Goal: Task Accomplishment & Management: Manage account settings

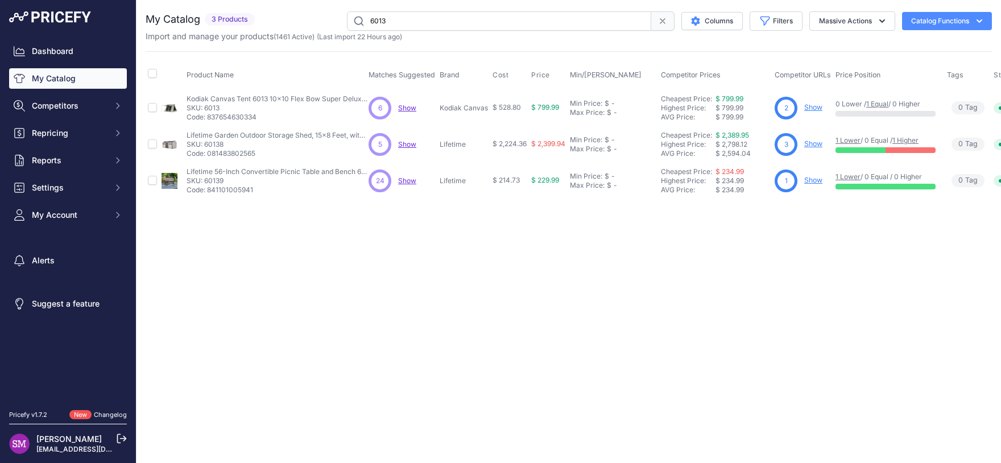
click at [408, 110] on span "Show" at bounding box center [407, 107] width 18 height 9
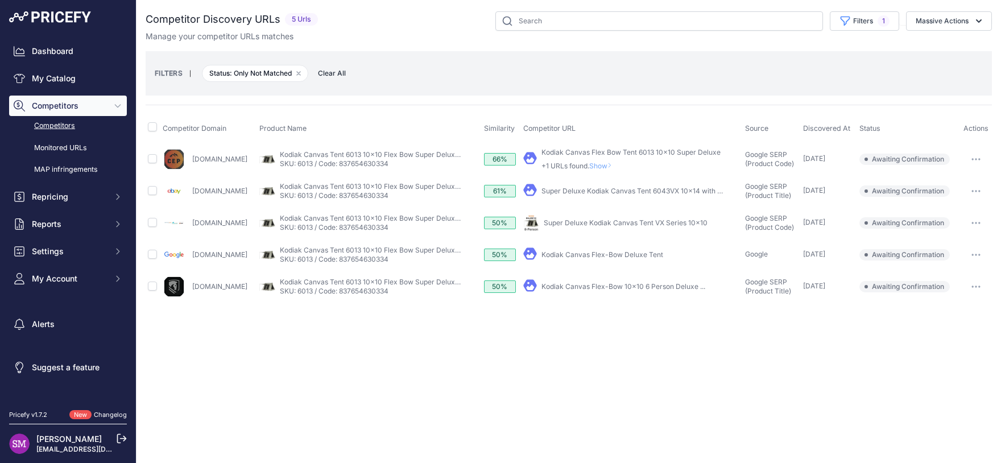
click at [616, 167] on span "Show" at bounding box center [602, 165] width 27 height 9
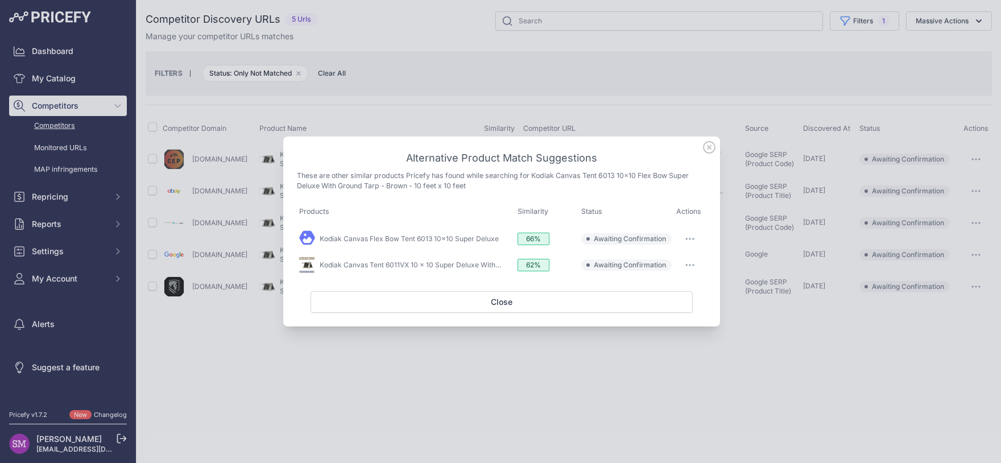
click at [648, 241] on span "Awaiting Confirmation" at bounding box center [630, 238] width 72 height 9
click at [691, 237] on button "button" at bounding box center [689, 239] width 23 height 16
click at [674, 260] on span "Match This" at bounding box center [658, 262] width 36 height 9
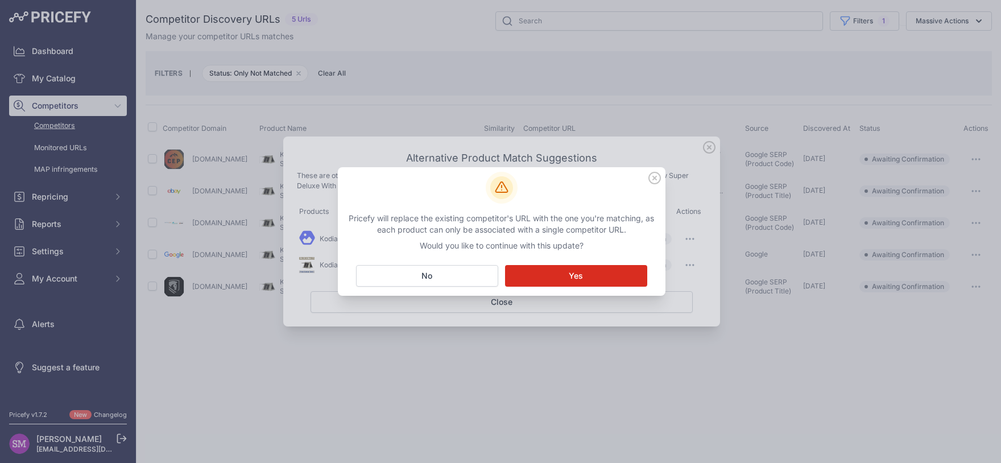
click at [574, 275] on span "Yes" at bounding box center [576, 275] width 14 height 11
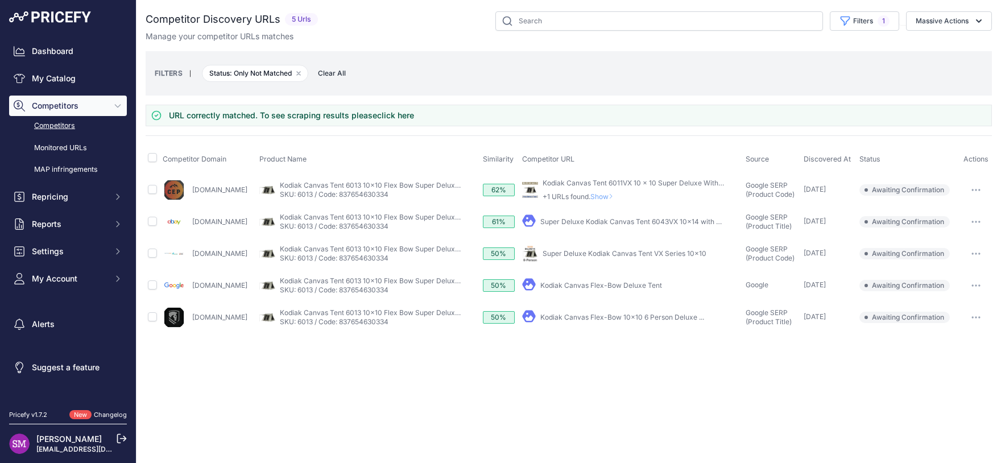
click at [617, 193] on span "Show" at bounding box center [603, 196] width 27 height 9
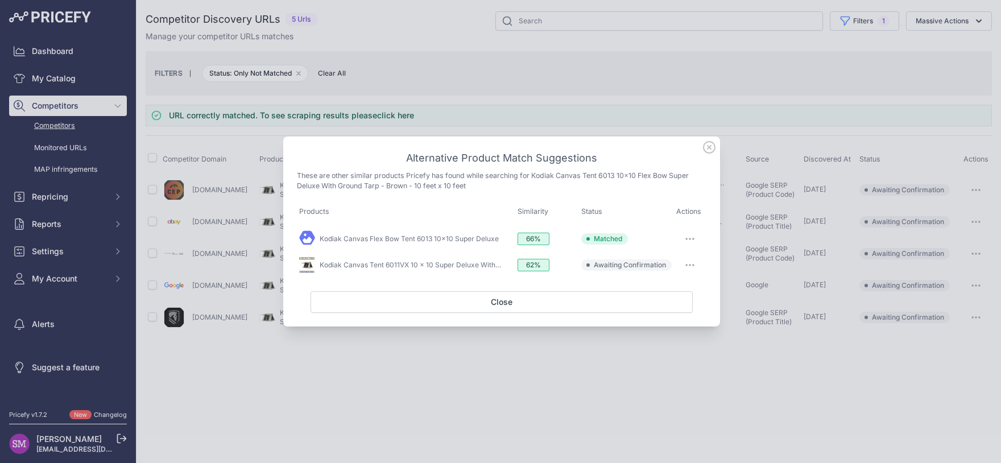
click at [691, 264] on button "button" at bounding box center [689, 265] width 23 height 16
click at [474, 238] on link "Kodiak Canvas Flex Bow Tent 6013 10x10 Super Deluxe" at bounding box center [409, 238] width 179 height 9
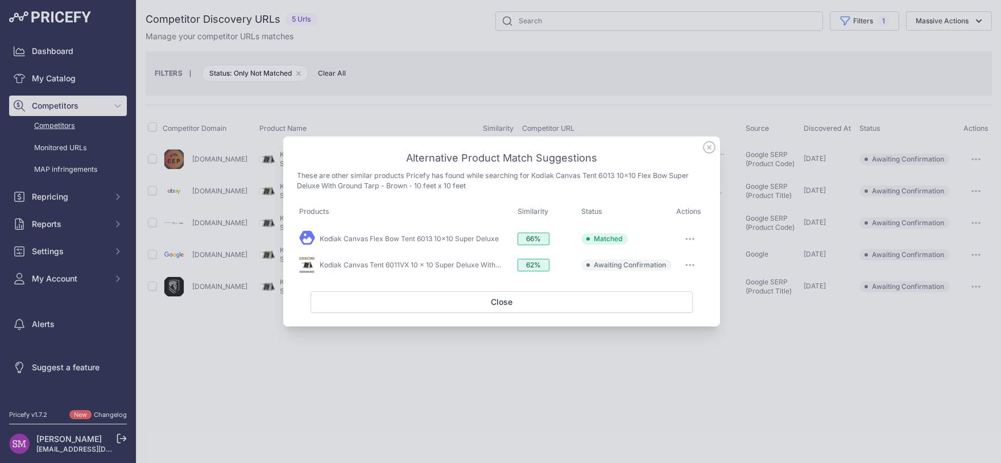
click at [689, 265] on icon "button" at bounding box center [689, 265] width 1 height 1
click at [662, 314] on span "Exclude match" at bounding box center [664, 311] width 48 height 9
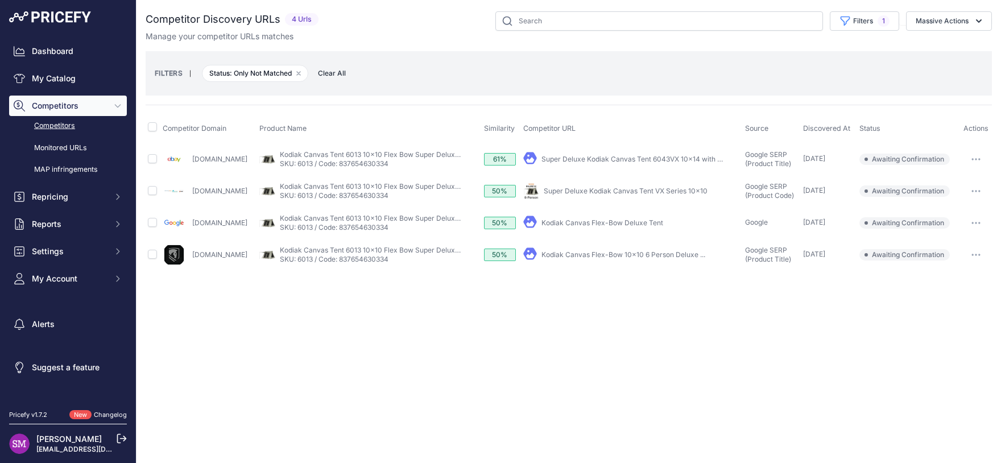
click at [972, 157] on button "button" at bounding box center [975, 159] width 23 height 16
click at [960, 181] on button "Confirm match" at bounding box center [942, 183] width 93 height 18
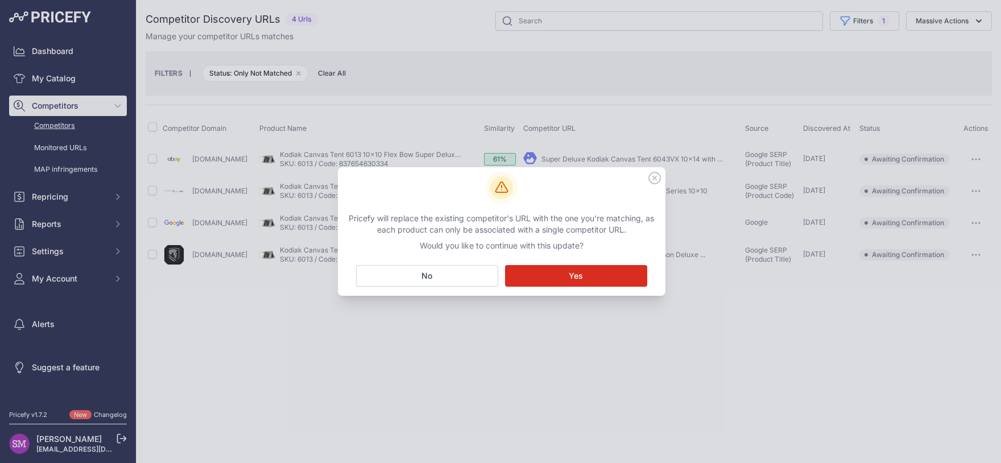
click at [605, 279] on button "Matching... Yes" at bounding box center [576, 276] width 142 height 22
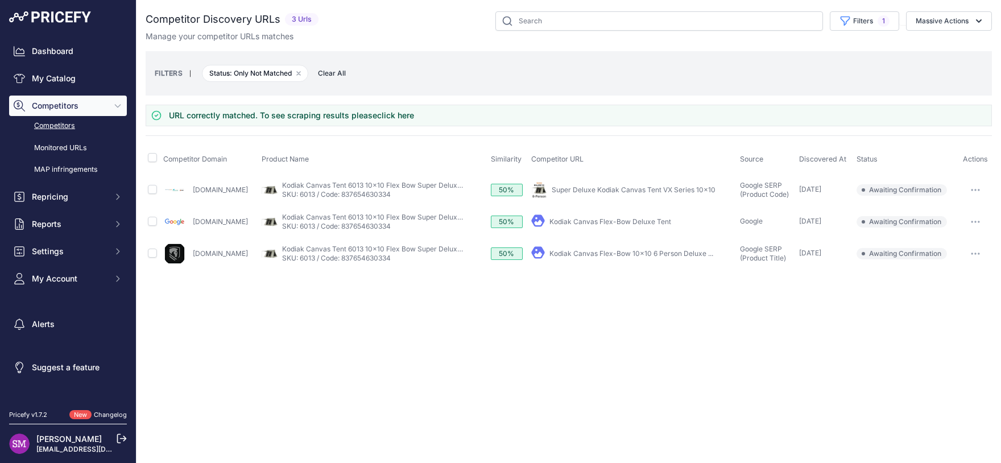
click at [977, 184] on button "button" at bounding box center [975, 190] width 23 height 16
drag, startPoint x: 957, startPoint y: 203, endPoint x: 953, endPoint y: 212, distance: 10.2
click at [953, 212] on div "Confirm match Exclude match Report Incorrect Match" at bounding box center [942, 231] width 93 height 59
click at [975, 186] on button "button" at bounding box center [975, 190] width 23 height 16
click at [941, 216] on button "Confirm match" at bounding box center [942, 214] width 93 height 18
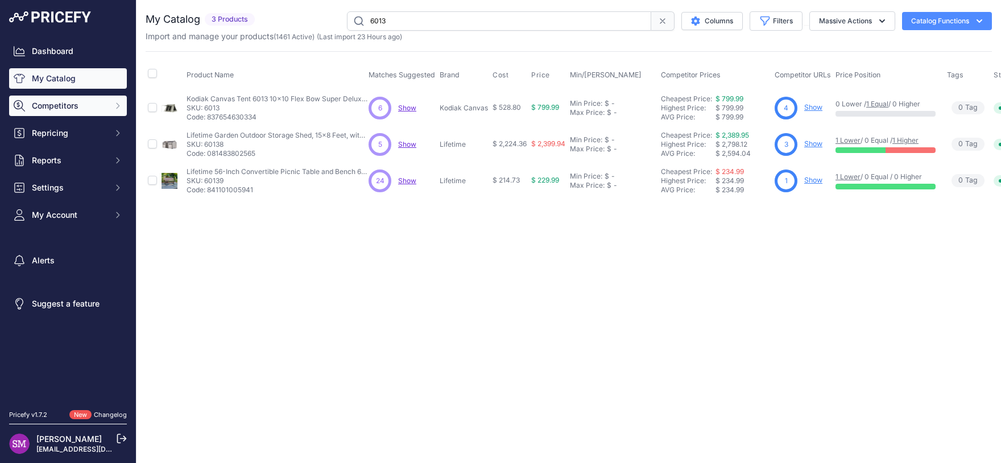
click at [95, 103] on span "Competitors" at bounding box center [69, 105] width 74 height 11
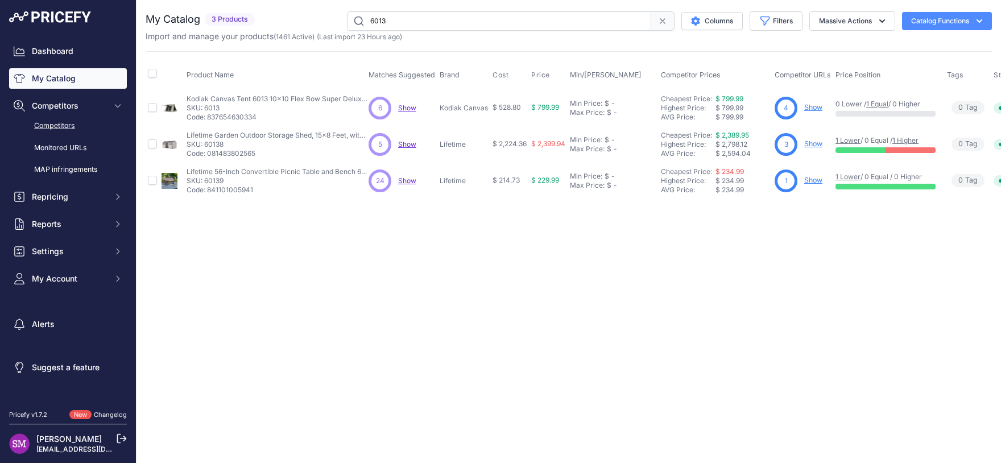
click at [78, 130] on link "Competitors" at bounding box center [68, 126] width 118 height 20
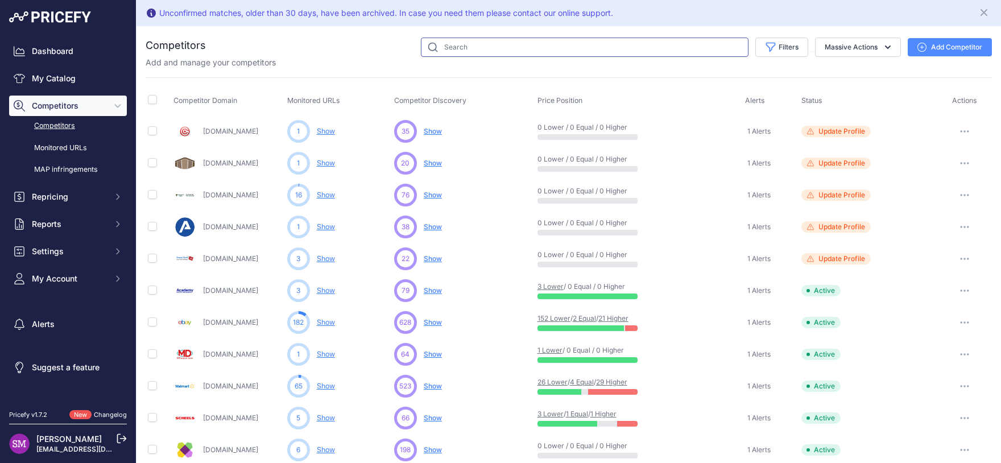
click at [461, 49] on input "text" at bounding box center [584, 47] width 327 height 19
type input "kodiak"
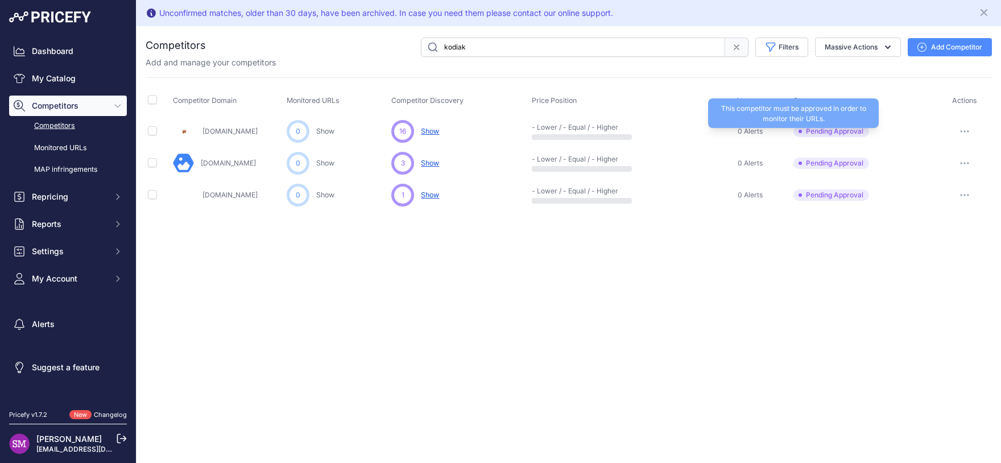
click at [833, 132] on span "Pending Approval" at bounding box center [831, 131] width 76 height 11
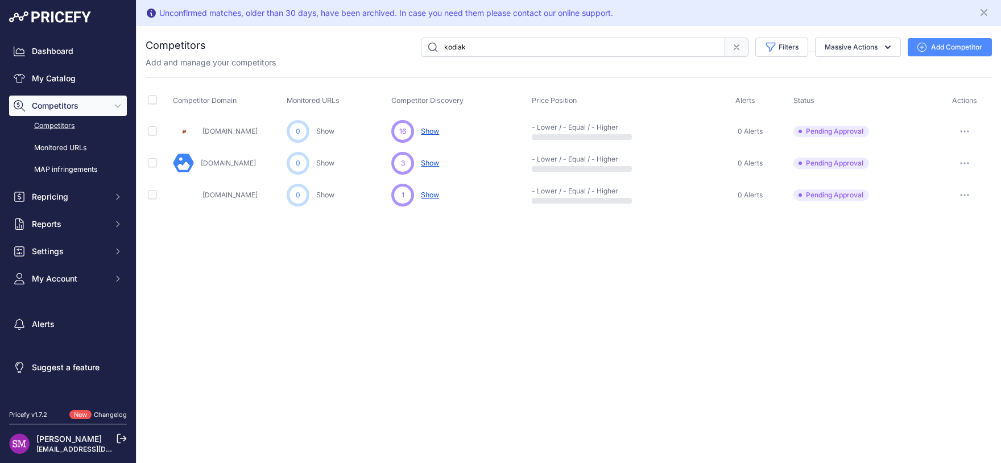
click at [966, 130] on icon "button" at bounding box center [964, 131] width 9 height 2
click at [932, 171] on button "Approve Competitor" at bounding box center [942, 173] width 93 height 18
click at [323, 131] on link "Show" at bounding box center [325, 131] width 18 height 9
click at [423, 131] on span "Show" at bounding box center [430, 131] width 18 height 9
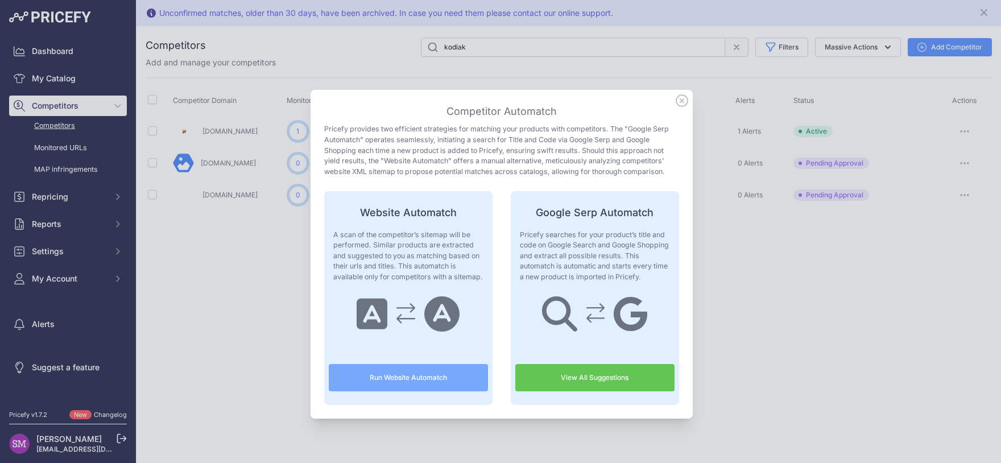
click at [685, 100] on div "Competitor Automatch Pricefy provides two efficient strategies for matching you…" at bounding box center [501, 254] width 382 height 328
click at [676, 102] on icon at bounding box center [681, 100] width 11 height 11
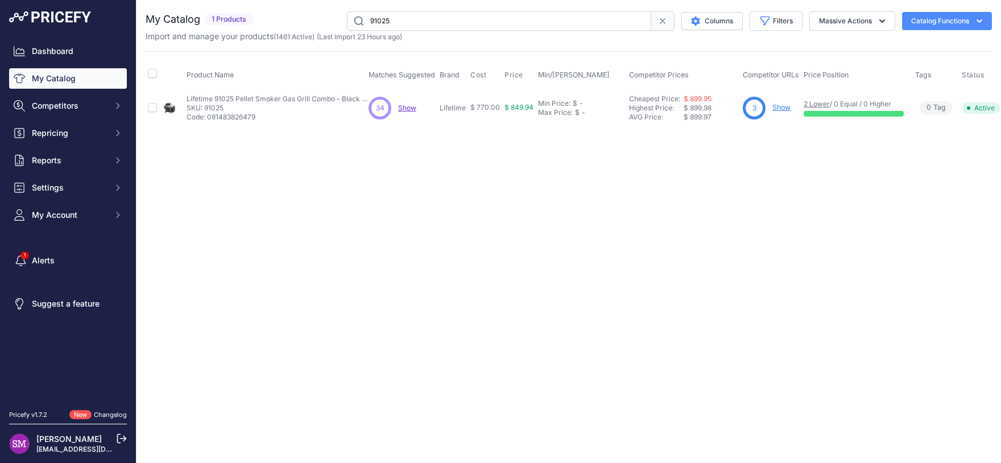
click at [404, 107] on span "Show" at bounding box center [407, 107] width 18 height 9
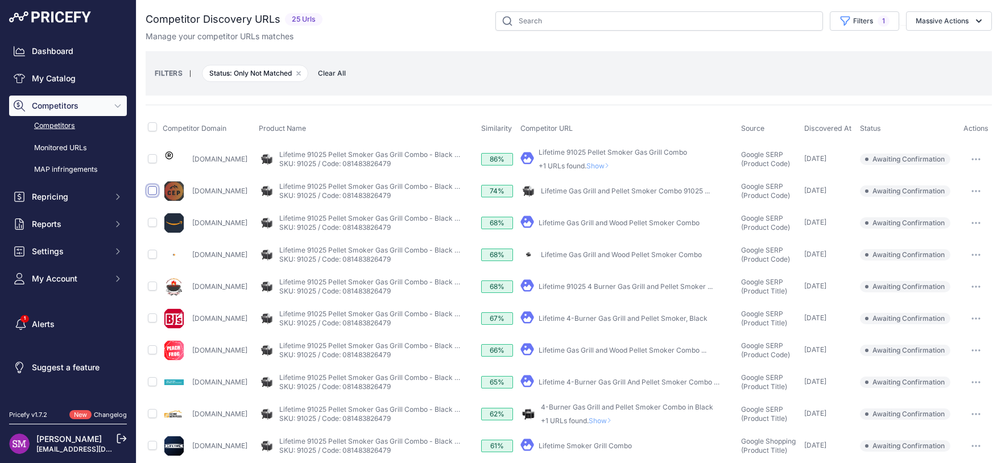
click at [154, 190] on input "checkbox" at bounding box center [152, 190] width 9 height 9
checkbox input "true"
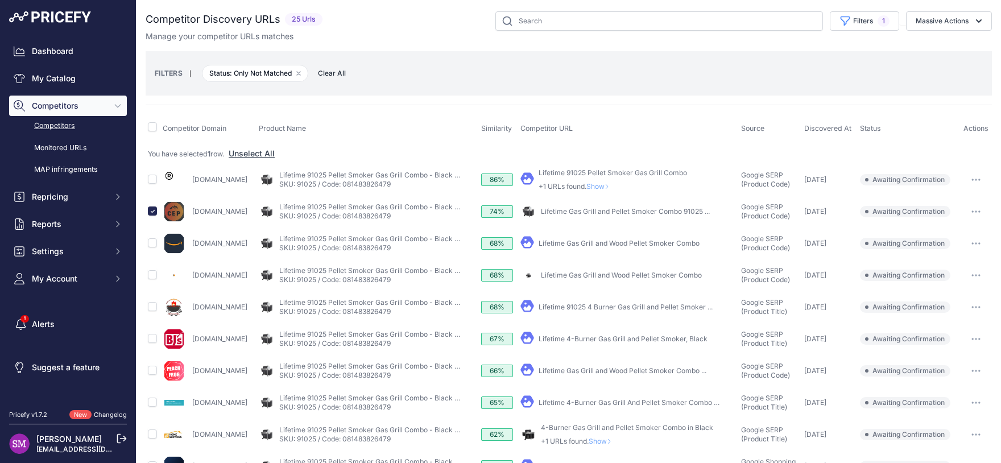
click at [609, 244] on link "Lifetime Gas Grill and Wood Pellet Smoker Combo" at bounding box center [618, 243] width 161 height 9
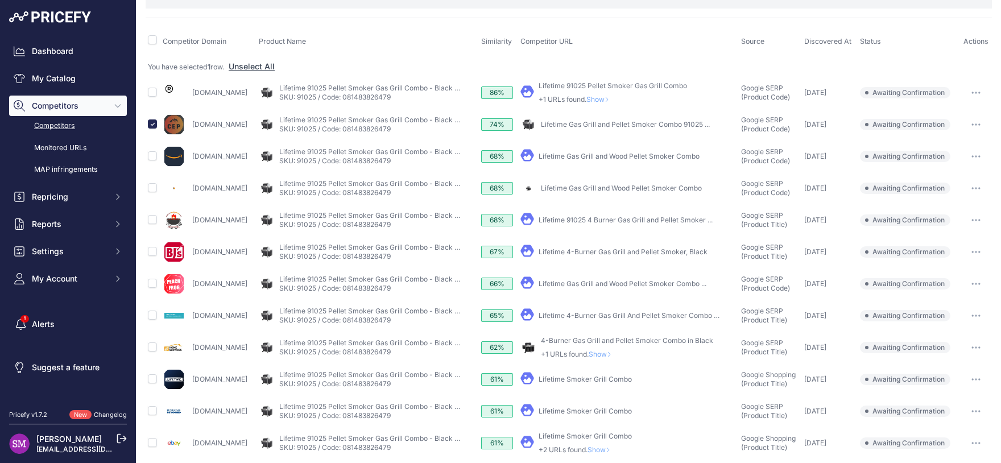
scroll to position [100, 0]
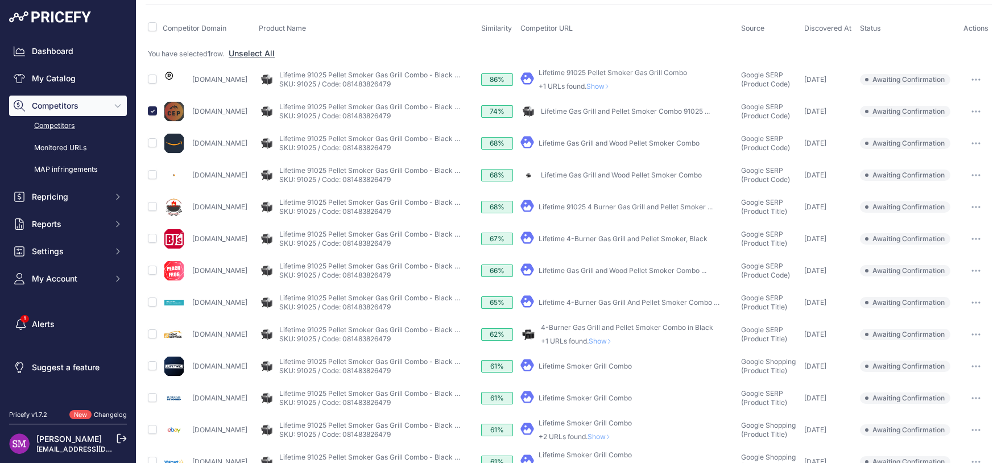
click at [586, 236] on link "Lifetime 4-Burner Gas Grill and Pellet Smoker, Black" at bounding box center [622, 238] width 169 height 9
click at [148, 362] on input "checkbox" at bounding box center [152, 365] width 9 height 9
checkbox input "true"
click at [611, 340] on icon at bounding box center [609, 341] width 5 height 7
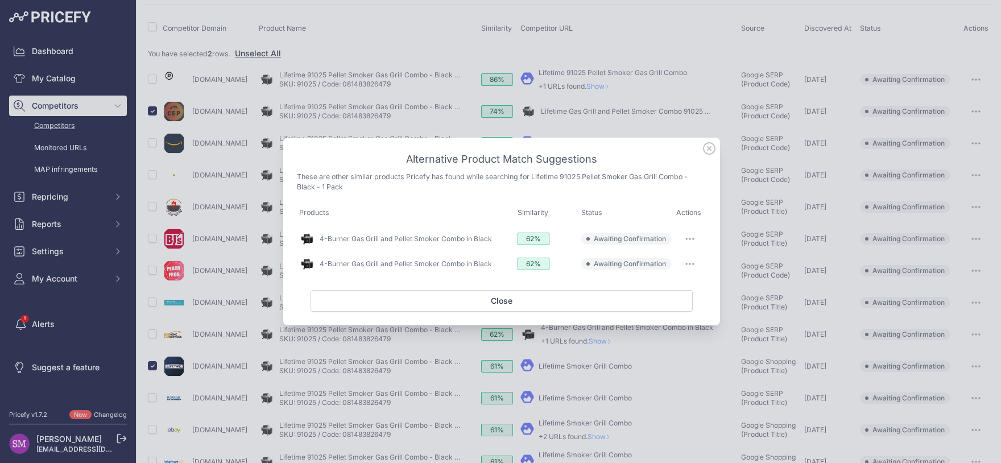
click at [634, 239] on span "Awaiting Confirmation" at bounding box center [630, 238] width 72 height 9
click at [464, 239] on link "4-Burner Gas Grill and Pellet Smoker Combo in Black" at bounding box center [406, 238] width 172 height 9
click at [434, 266] on link "4-Burner Gas Grill and Pellet Smoker Combo in Black" at bounding box center [406, 263] width 172 height 9
click at [690, 239] on icon "button" at bounding box center [689, 239] width 1 height 1
click at [673, 265] on span "Match This" at bounding box center [658, 262] width 36 height 9
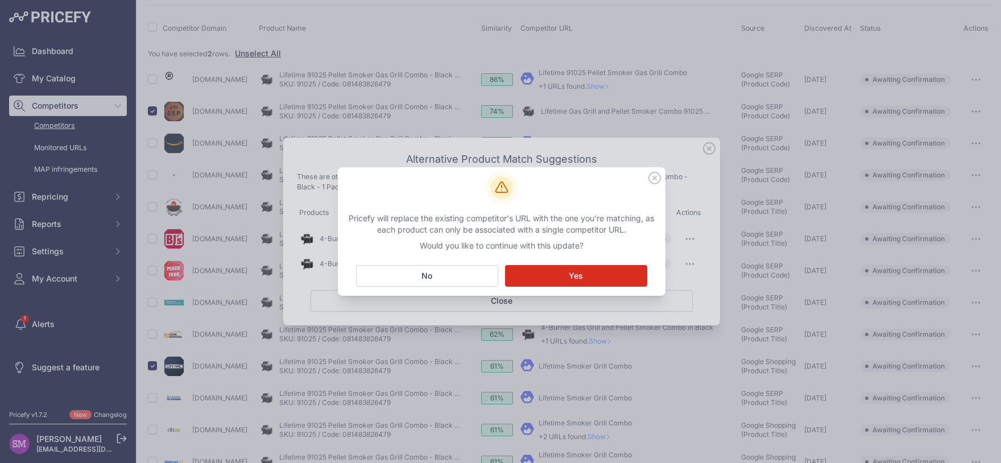
click at [582, 274] on span "Yes" at bounding box center [576, 275] width 14 height 11
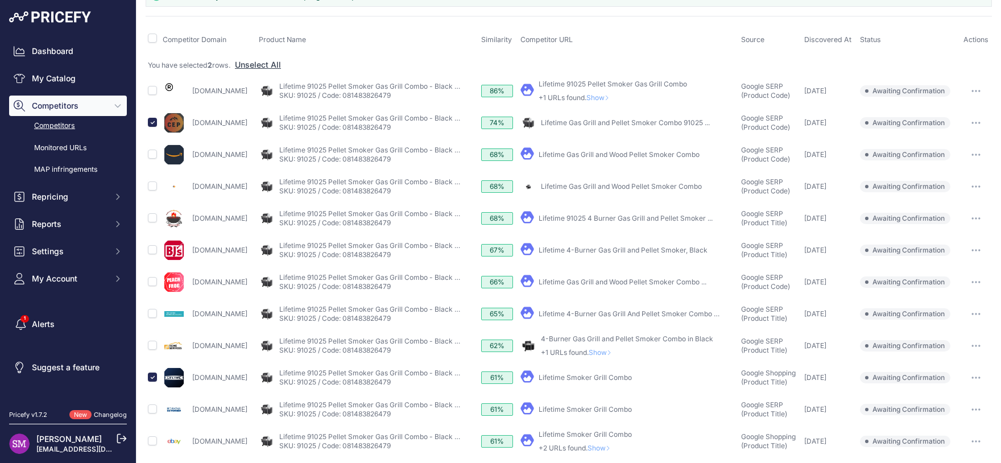
click at [965, 410] on button "button" at bounding box center [975, 409] width 23 height 16
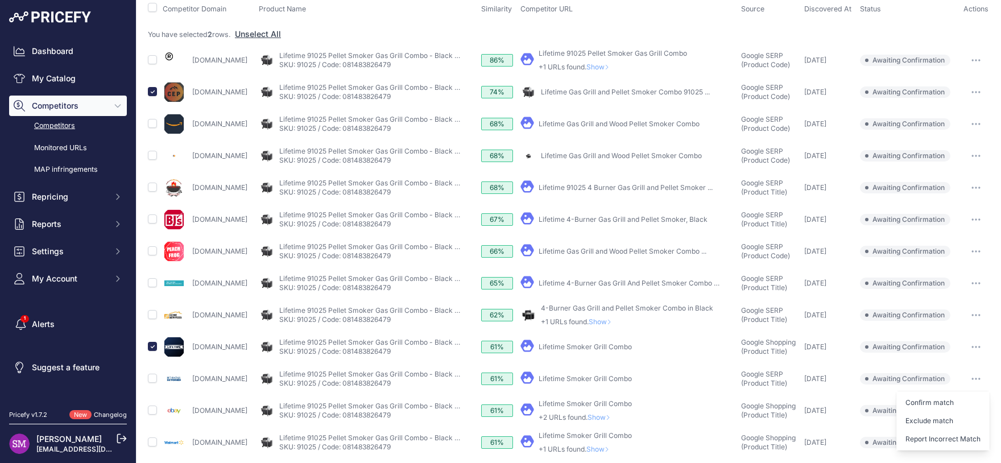
scroll to position [89, 0]
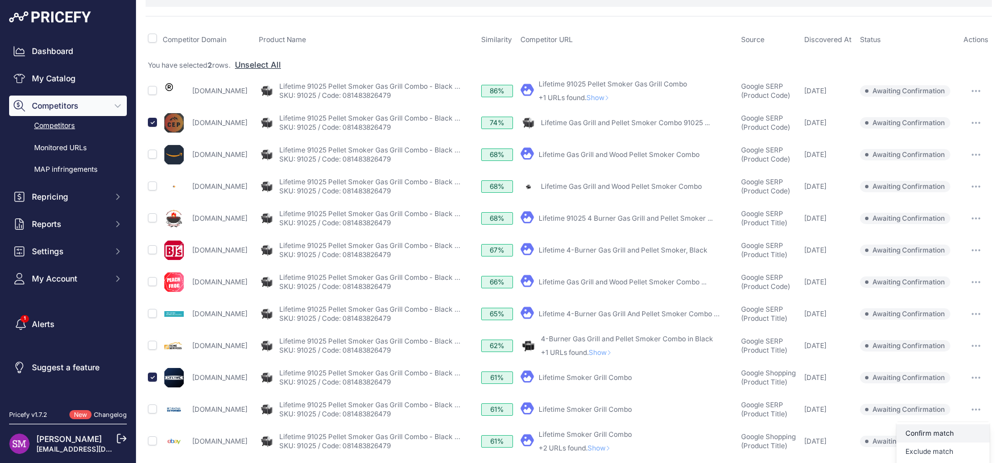
click at [0, 0] on button "Confirm match" at bounding box center [0, 0] width 0 height 0
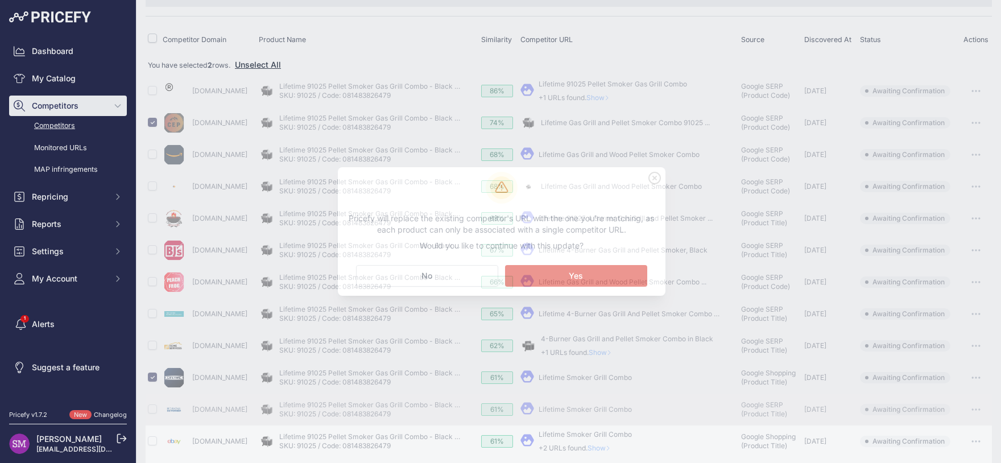
click at [603, 275] on button "Matching... Yes" at bounding box center [576, 276] width 142 height 22
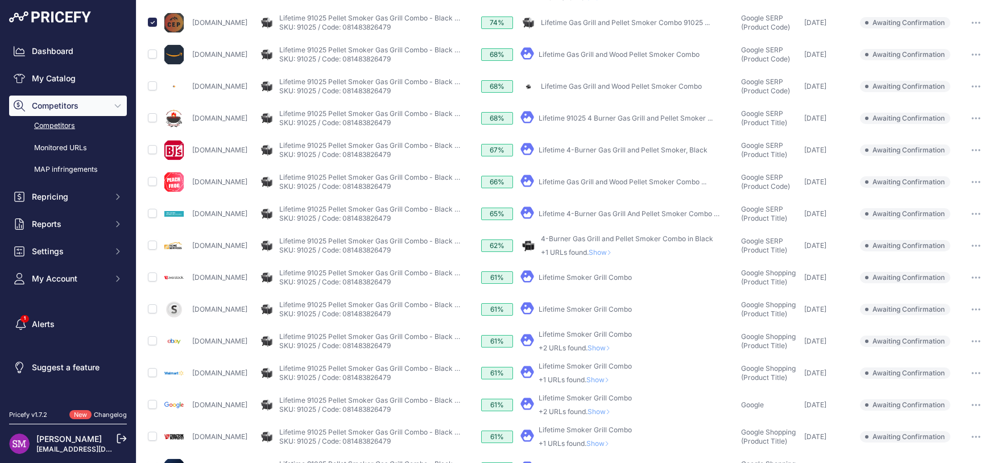
scroll to position [158, 0]
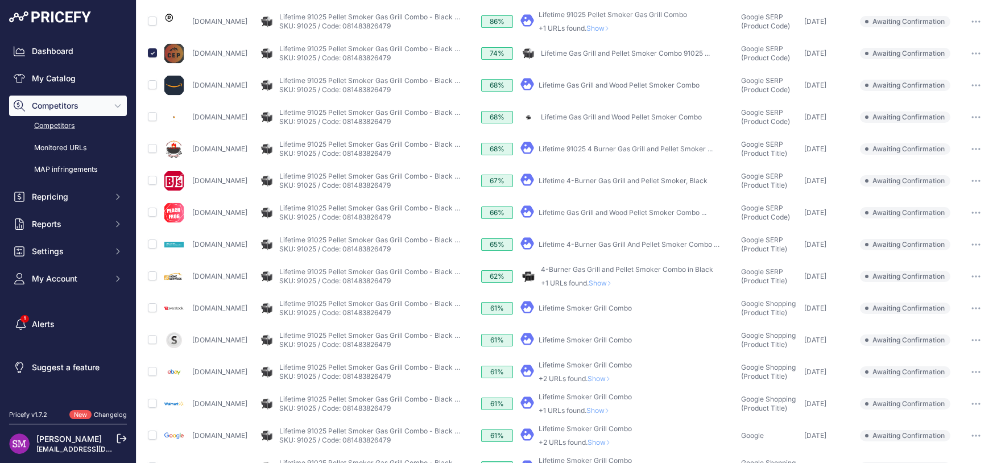
click at [613, 407] on span "Show" at bounding box center [599, 410] width 27 height 9
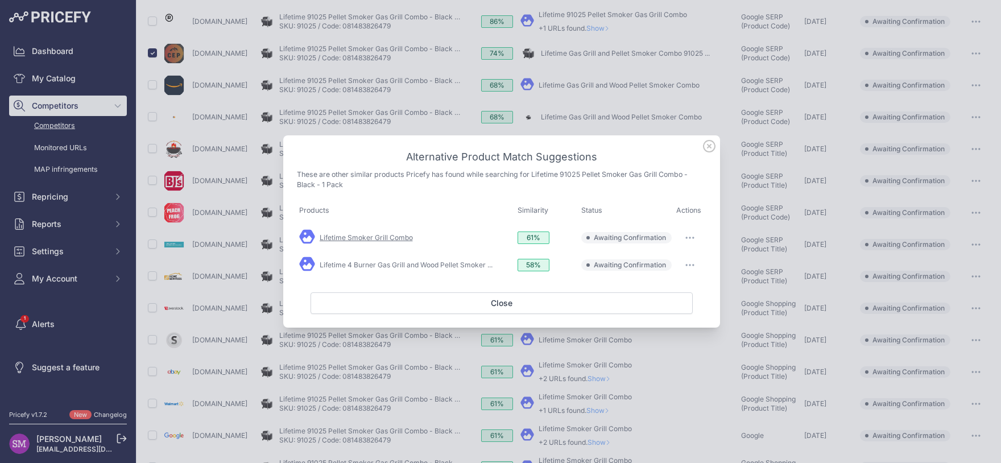
click at [386, 237] on link "Lifetime Smoker Grill Combo" at bounding box center [366, 237] width 93 height 9
click at [453, 265] on link "Lifetime 4 Burner Gas Grill and Wood Pellet Smoker ..." at bounding box center [406, 264] width 173 height 9
click at [687, 241] on button "button" at bounding box center [689, 238] width 23 height 16
click at [673, 264] on span "Match This" at bounding box center [658, 261] width 36 height 9
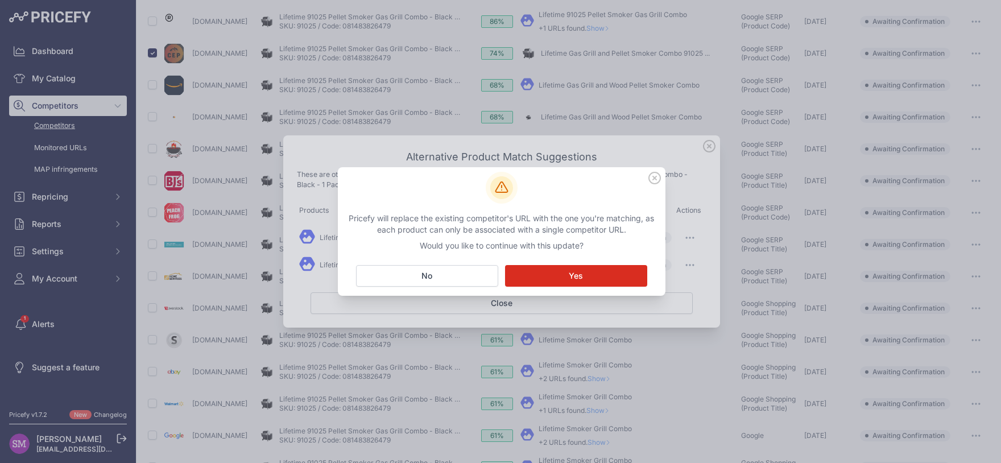
click at [578, 280] on span "Yes" at bounding box center [576, 275] width 14 height 11
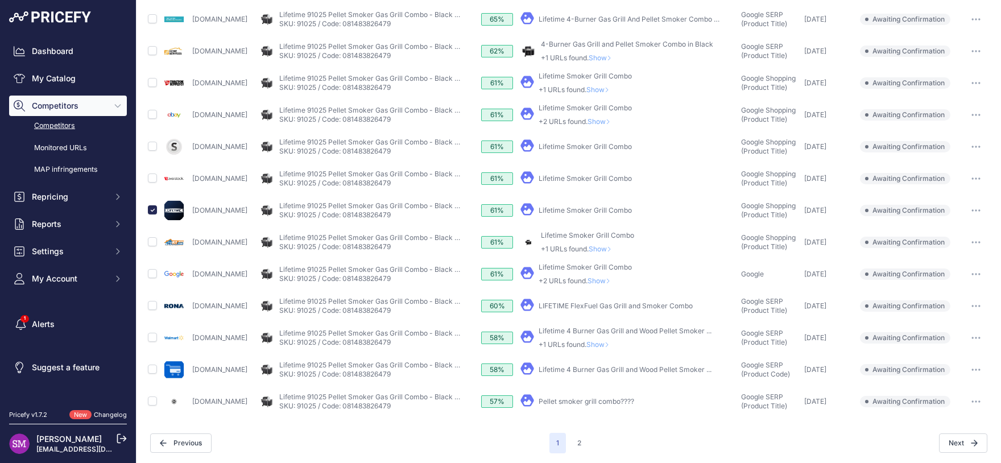
scroll to position [384, 0]
click at [613, 342] on span "Show" at bounding box center [599, 343] width 27 height 9
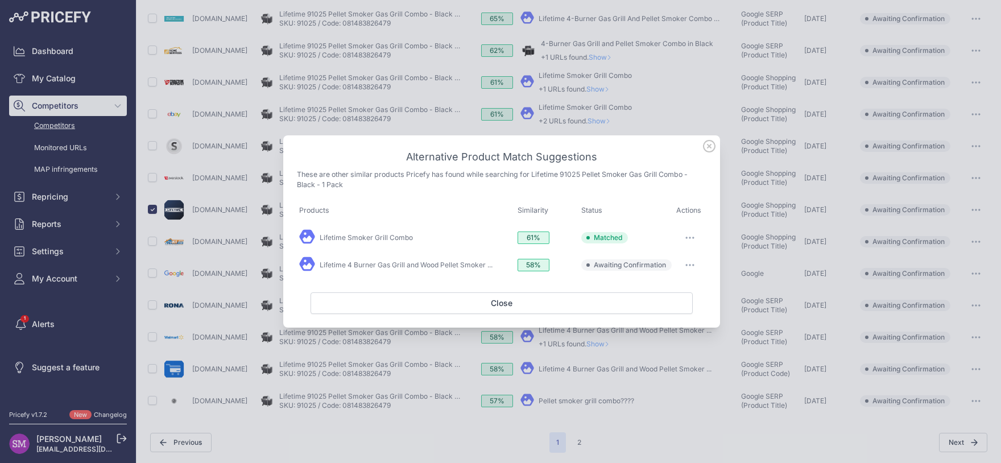
click at [694, 264] on button "button" at bounding box center [689, 265] width 23 height 16
click at [675, 313] on span "Exclude match" at bounding box center [664, 311] width 48 height 9
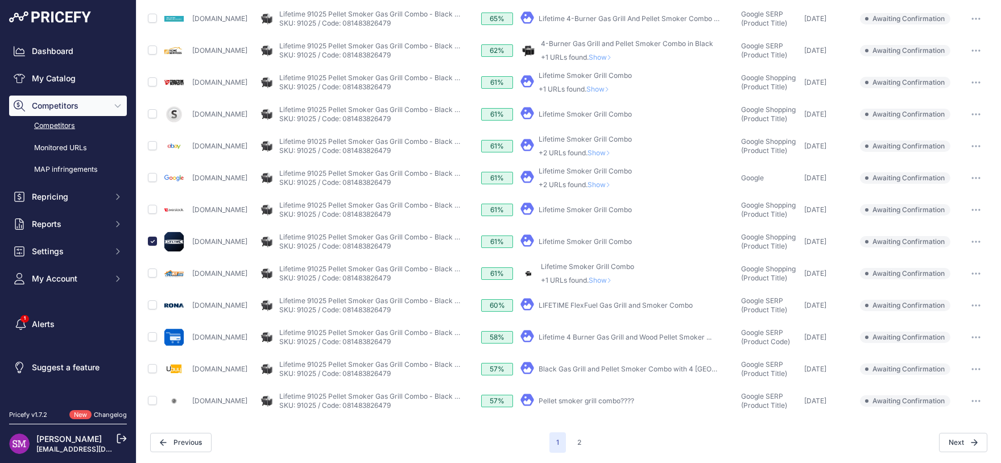
scroll to position [379, 0]
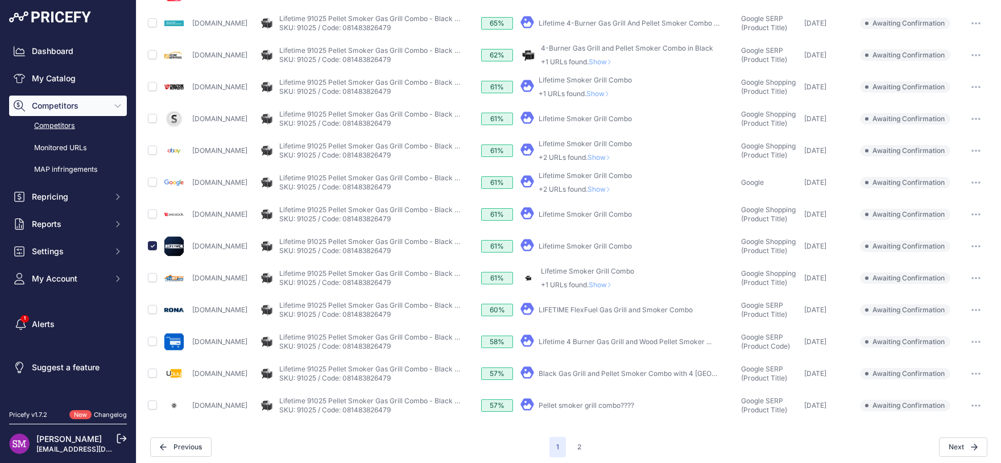
click at [616, 283] on span "Show" at bounding box center [601, 284] width 27 height 9
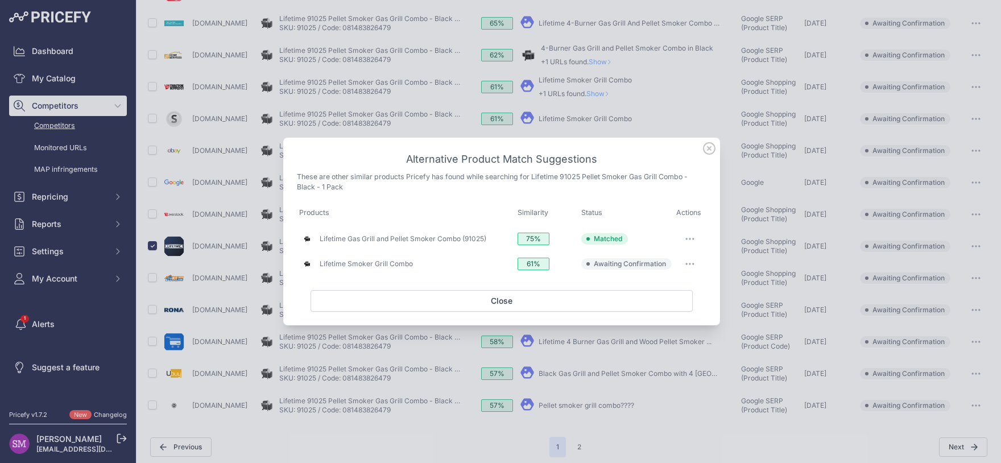
click at [695, 263] on button "button" at bounding box center [689, 264] width 23 height 16
click at [662, 312] on span "Exclude match" at bounding box center [664, 310] width 48 height 9
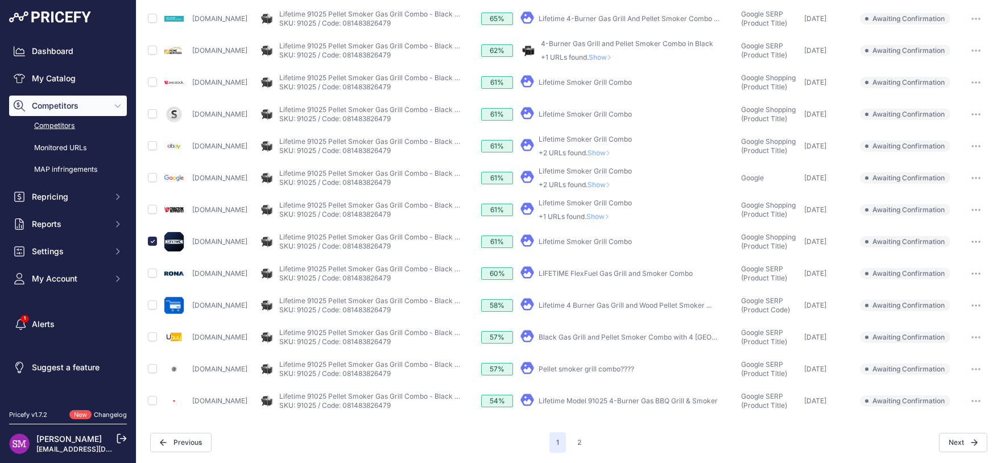
scroll to position [284, 0]
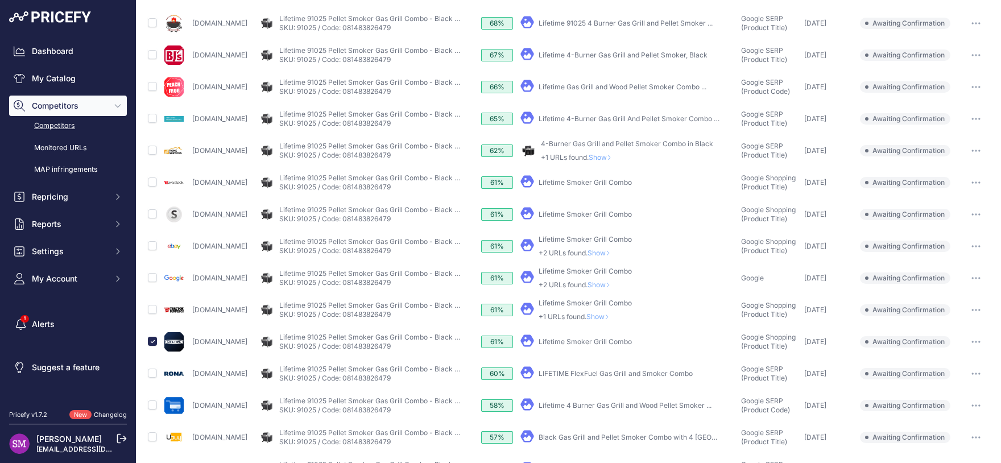
click at [632, 178] on link "Lifetime Smoker Grill Combo" at bounding box center [584, 182] width 93 height 9
click at [611, 155] on icon at bounding box center [609, 157] width 5 height 7
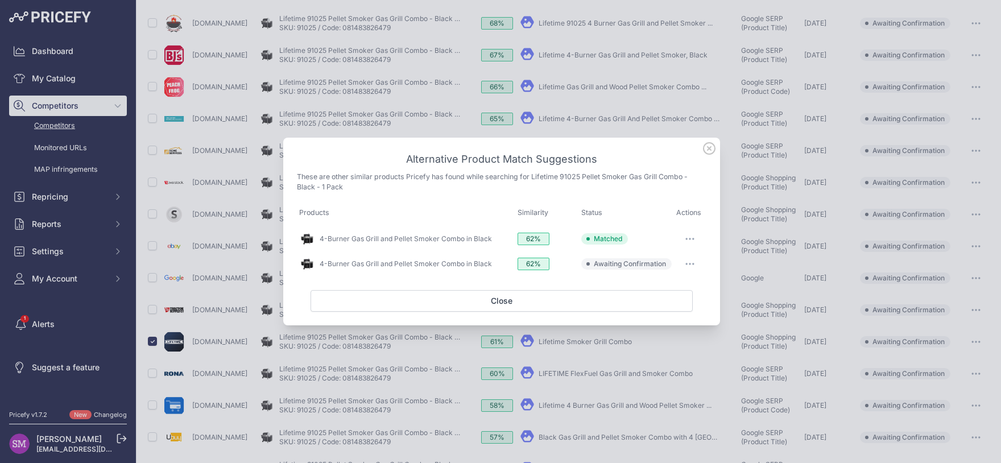
click at [690, 263] on icon "button" at bounding box center [689, 264] width 9 height 2
click at [658, 310] on span "Exclude match" at bounding box center [664, 310] width 48 height 9
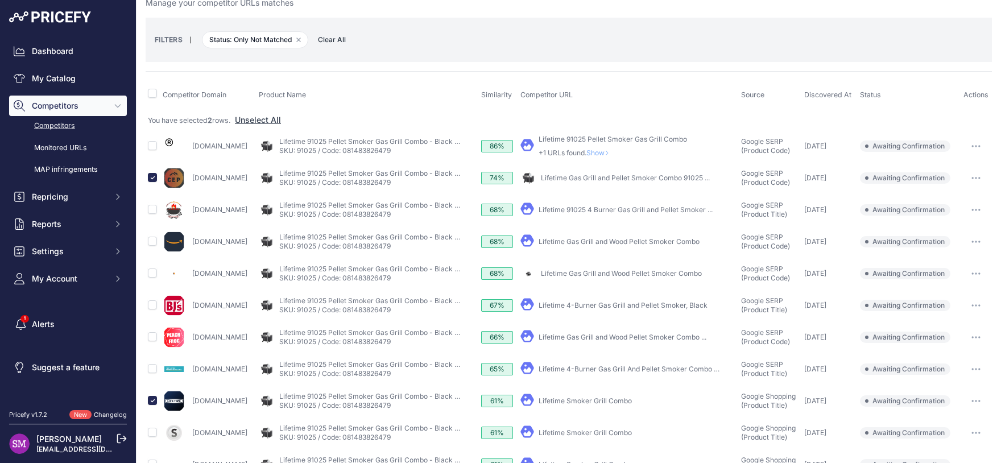
scroll to position [0, 0]
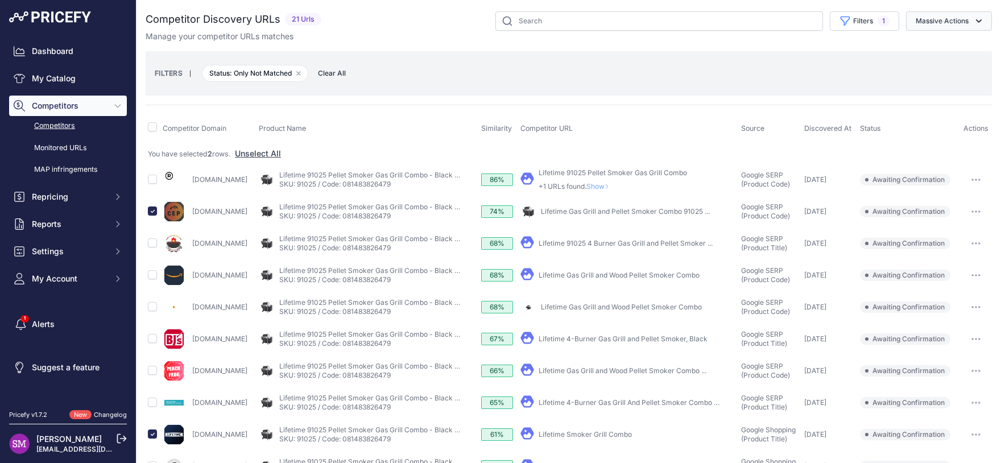
click at [959, 16] on button "Massive Actions" at bounding box center [949, 20] width 86 height 19
click at [943, 47] on span "Confirm Match" at bounding box center [937, 48] width 55 height 10
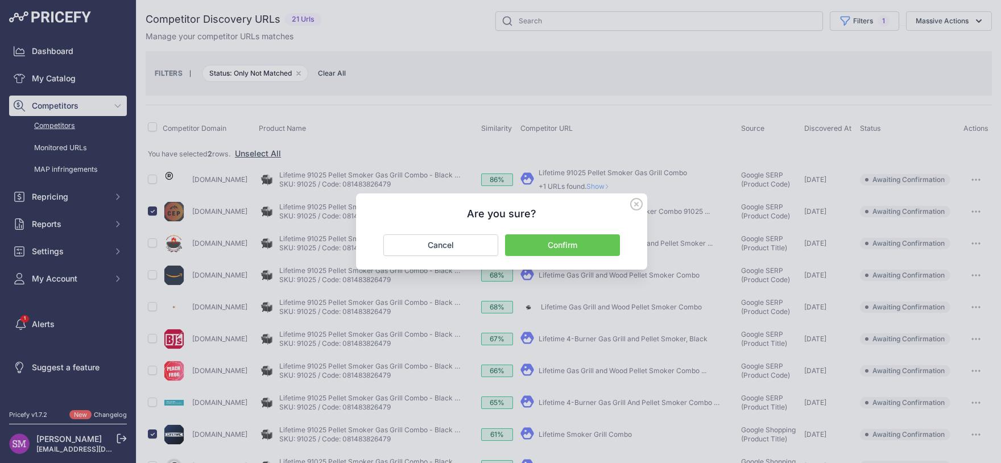
click at [575, 241] on button "Confirm" at bounding box center [562, 245] width 115 height 22
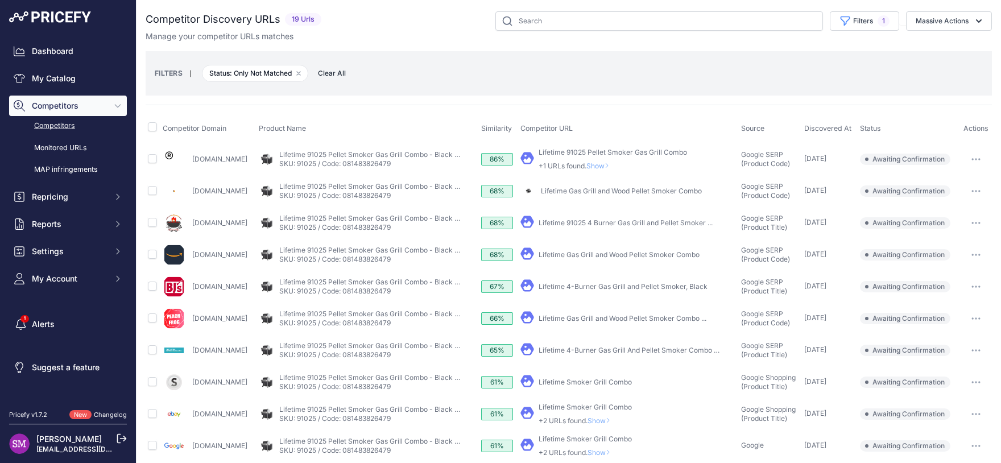
click at [969, 252] on button "button" at bounding box center [975, 255] width 23 height 16
click at [0, 0] on button "Confirm match" at bounding box center [0, 0] width 0 height 0
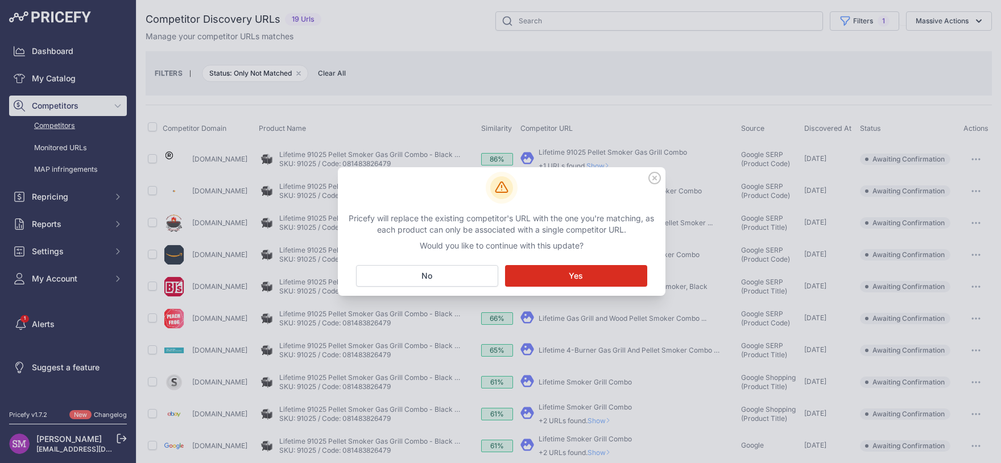
drag, startPoint x: 560, startPoint y: 266, endPoint x: 644, endPoint y: 208, distance: 102.5
click at [636, 213] on div "Pricefy will replace the existing competitor's URL with the one you're matching…" at bounding box center [501, 231] width 327 height 128
click at [654, 179] on icon at bounding box center [654, 177] width 11 height 11
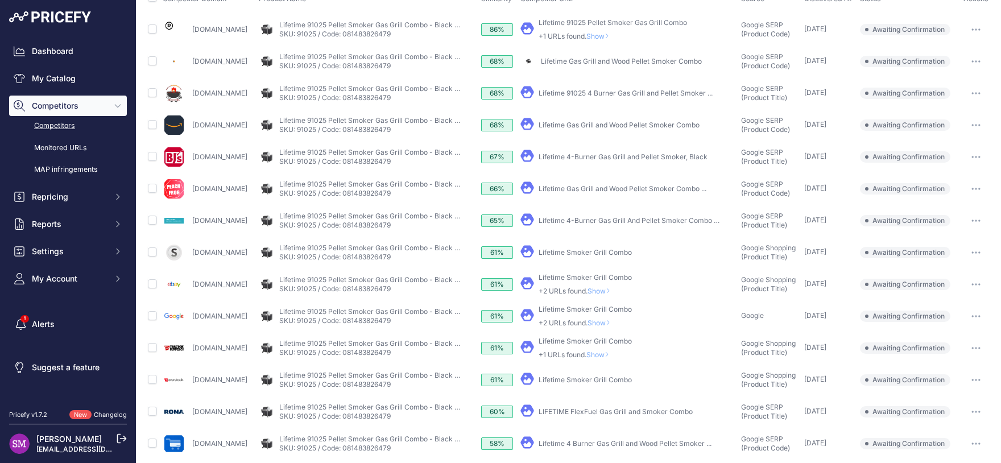
scroll to position [150, 0]
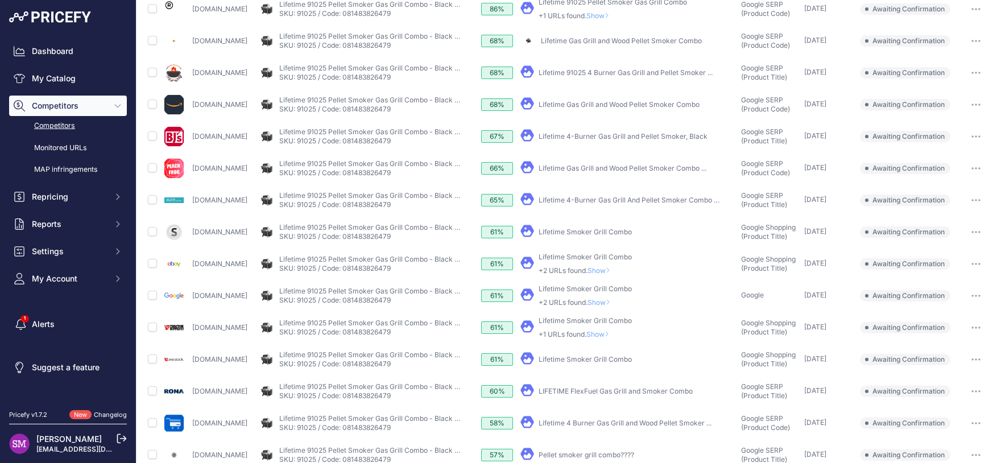
click at [613, 335] on span "Show" at bounding box center [599, 334] width 27 height 9
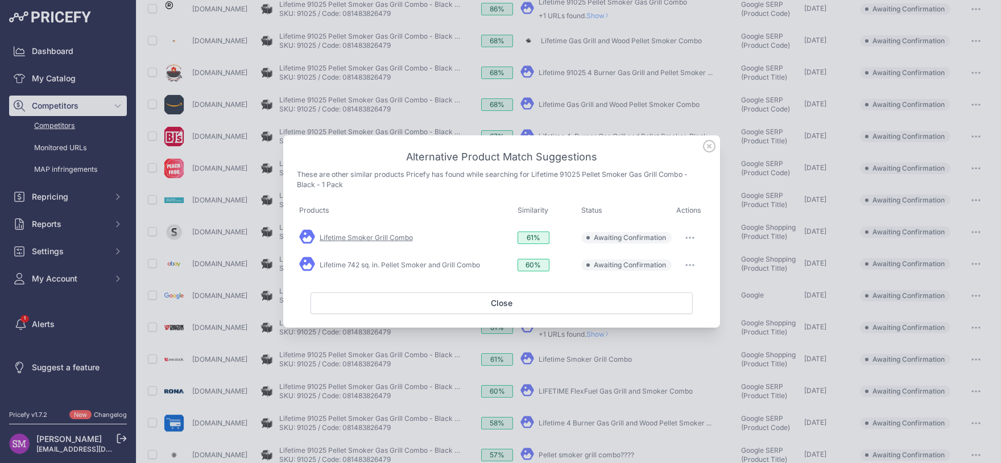
click at [395, 238] on link "Lifetime Smoker Grill Combo" at bounding box center [366, 237] width 93 height 9
click at [518, 303] on button "Close" at bounding box center [501, 303] width 382 height 22
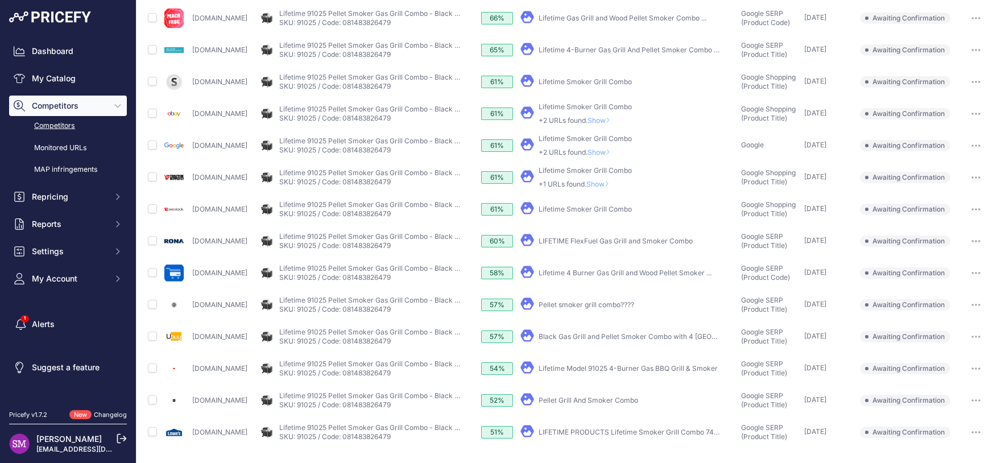
scroll to position [308, 0]
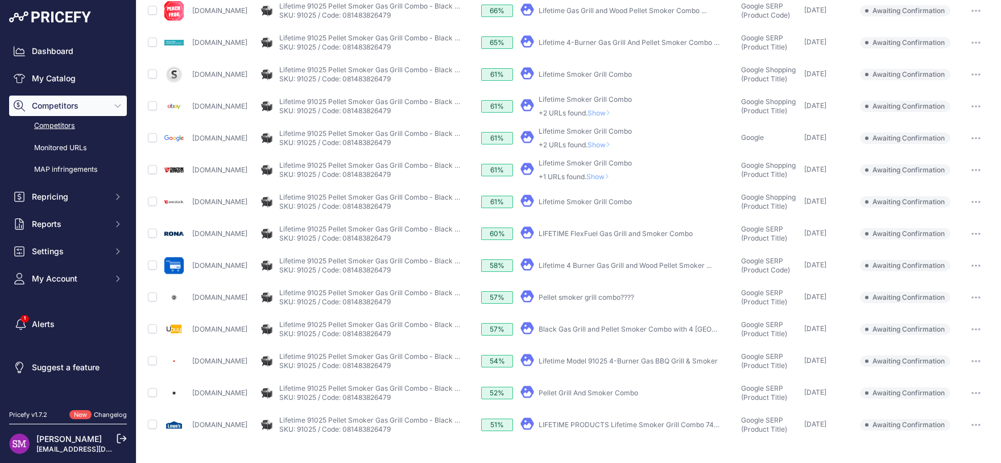
click at [609, 176] on span "Show" at bounding box center [599, 176] width 27 height 9
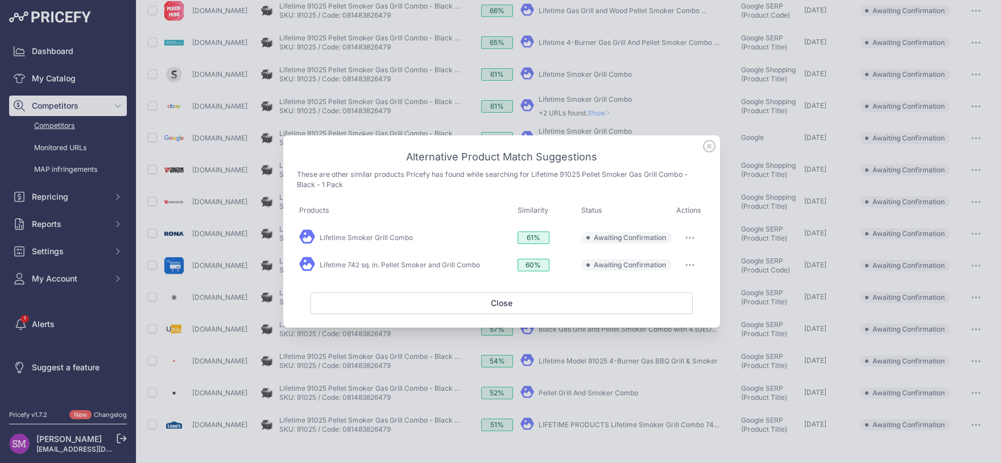
click at [690, 235] on button "button" at bounding box center [689, 238] width 23 height 16
click at [674, 265] on span "Match This" at bounding box center [658, 261] width 36 height 9
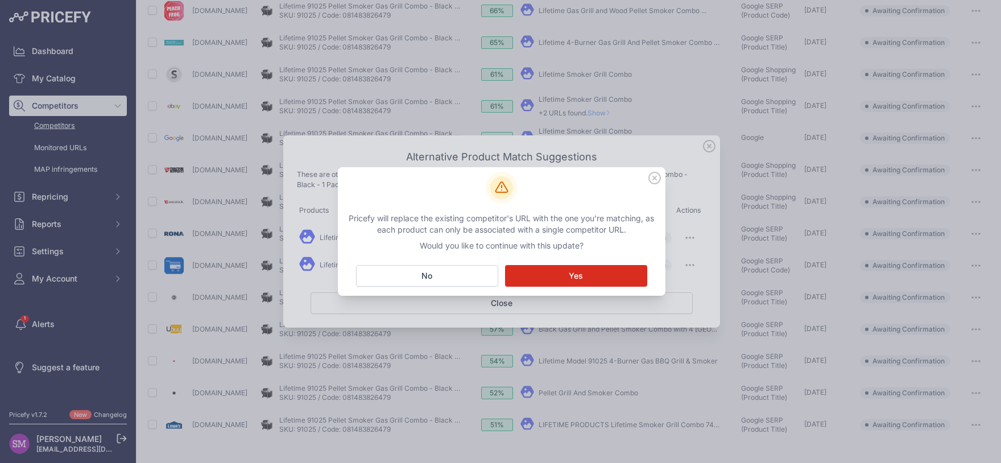
click at [576, 279] on span "Yes" at bounding box center [576, 275] width 14 height 11
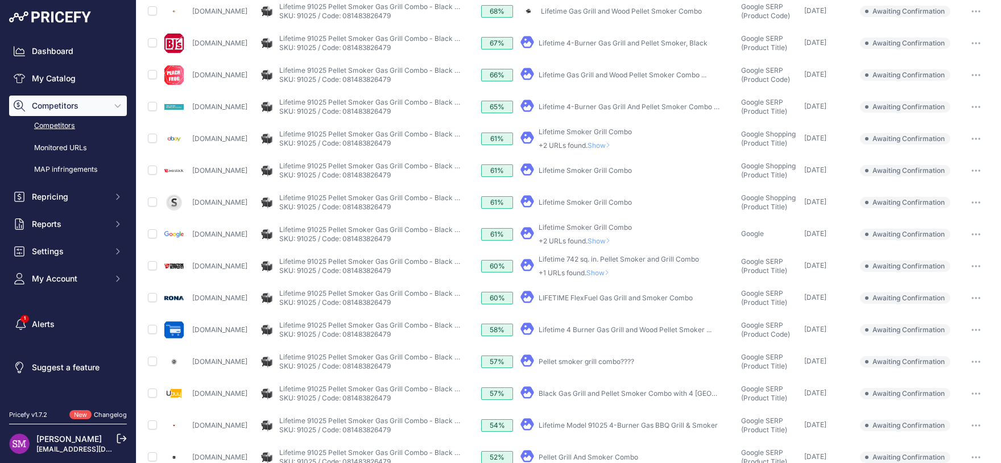
scroll to position [88, 0]
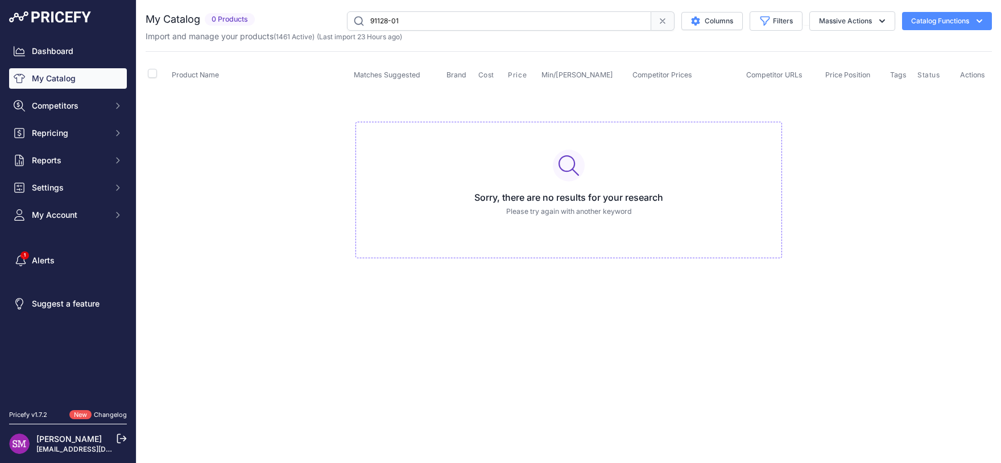
click at [458, 25] on input "91128-01" at bounding box center [499, 20] width 304 height 19
type input "91128"
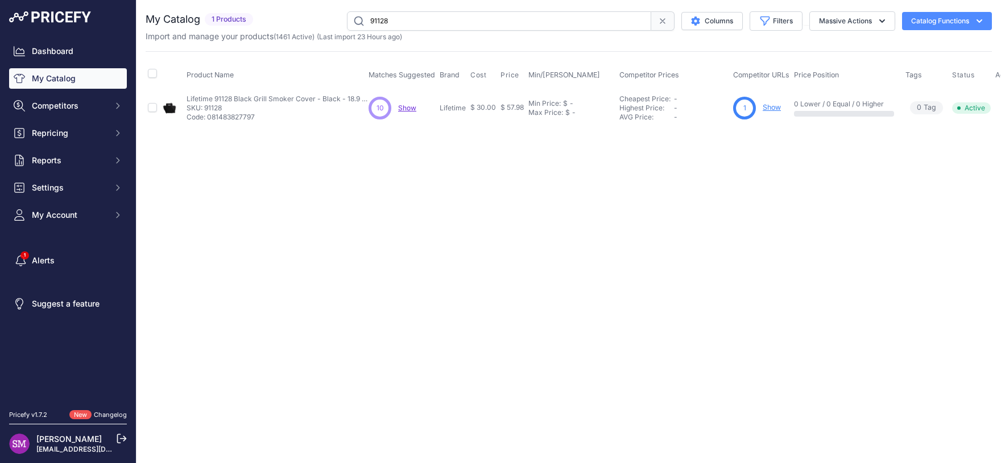
click at [408, 109] on span "Show" at bounding box center [407, 107] width 18 height 9
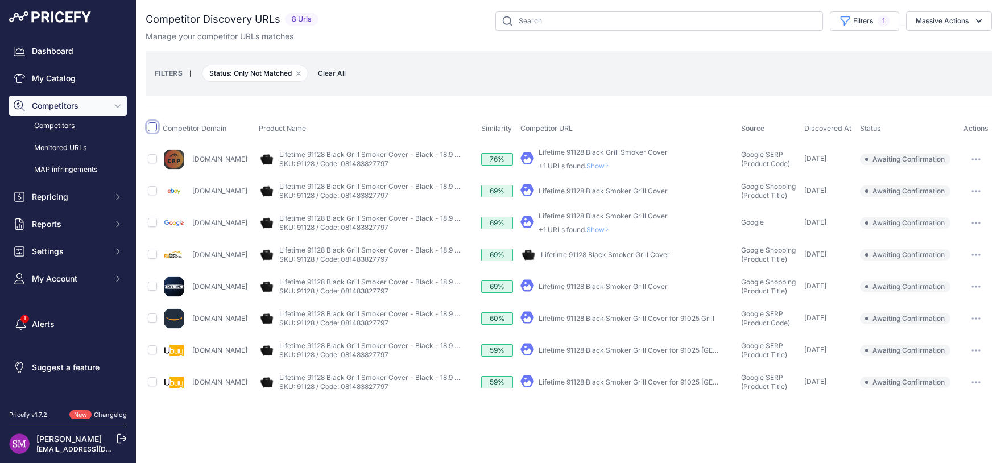
click at [150, 125] on input "checkbox" at bounding box center [152, 126] width 9 height 9
checkbox input "true"
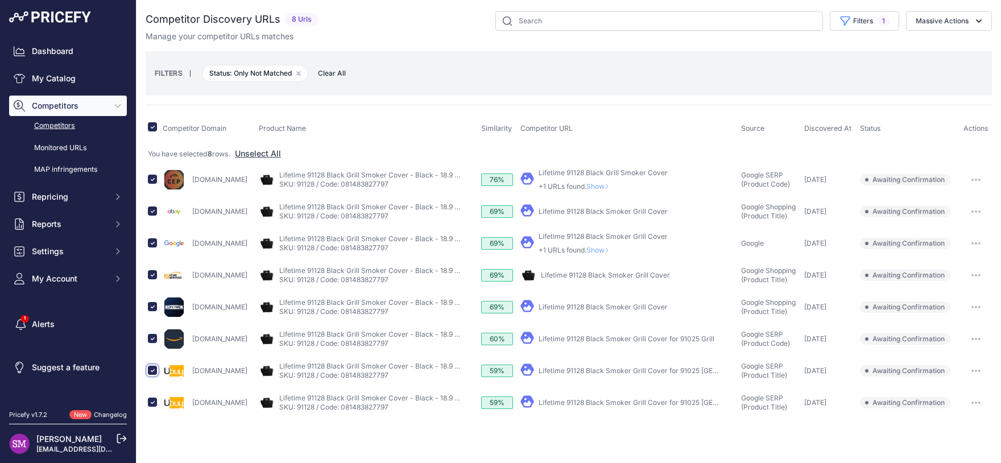
click at [154, 366] on input "checkbox" at bounding box center [152, 370] width 9 height 9
checkbox input "false"
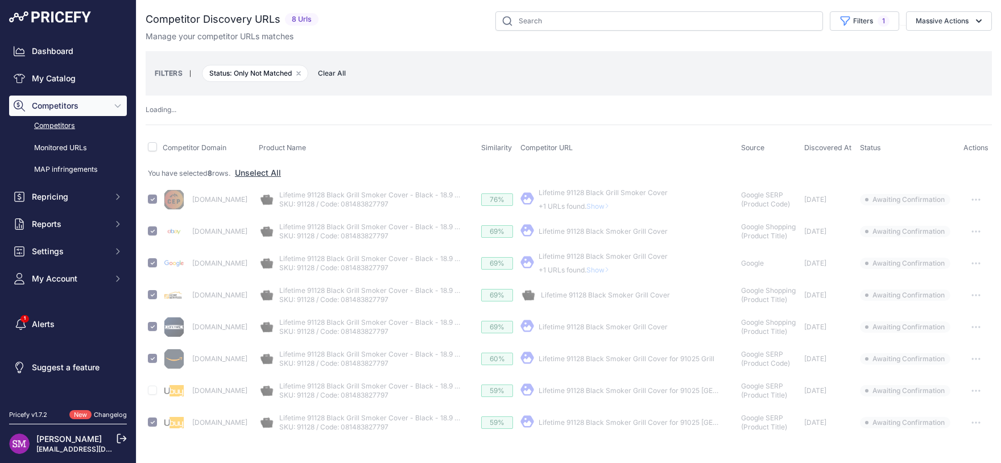
checkbox input "false"
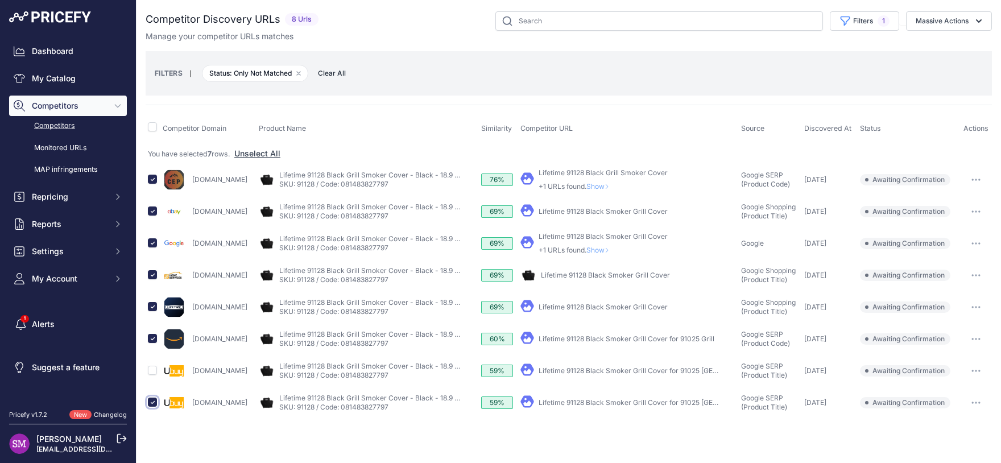
click at [152, 401] on input "checkbox" at bounding box center [152, 401] width 9 height 9
checkbox input "false"
click at [152, 243] on input "checkbox" at bounding box center [152, 242] width 9 height 9
checkbox input "false"
click at [934, 19] on button "Massive Actions" at bounding box center [949, 20] width 86 height 19
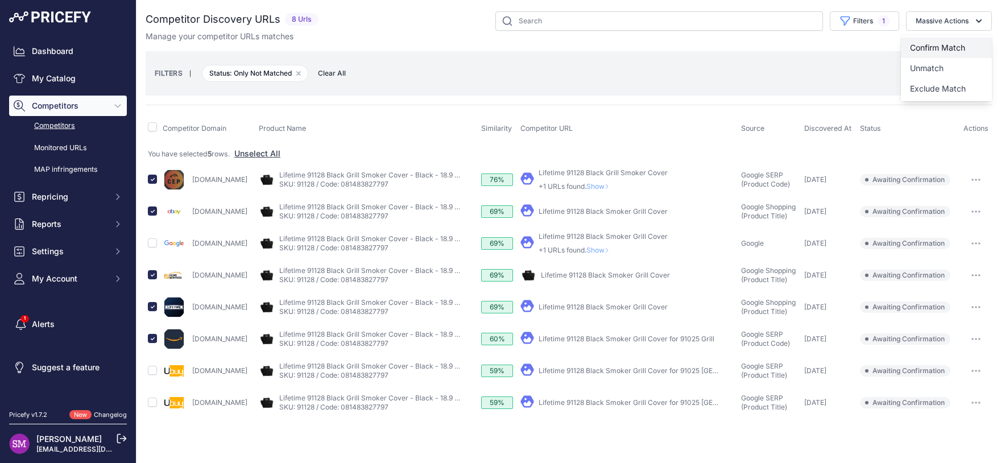
click at [932, 50] on span "Confirm Match" at bounding box center [937, 48] width 55 height 10
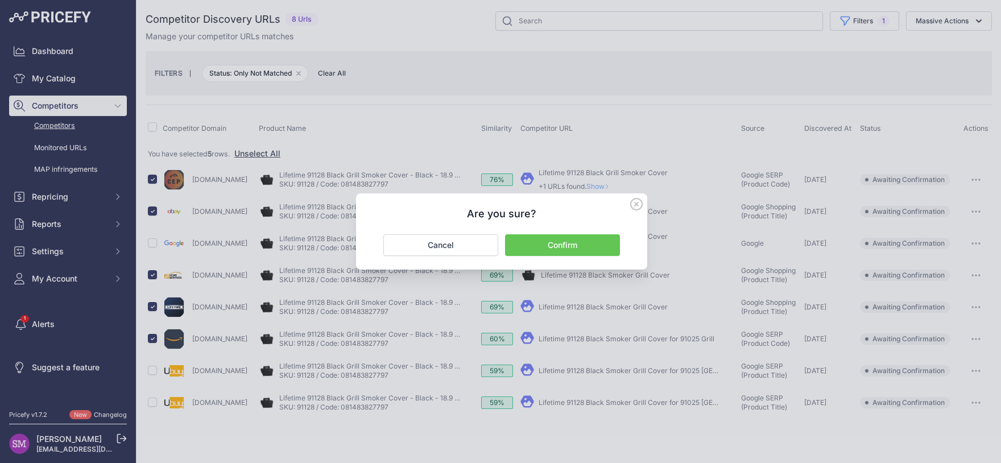
click at [553, 239] on button "Confirm" at bounding box center [562, 245] width 115 height 22
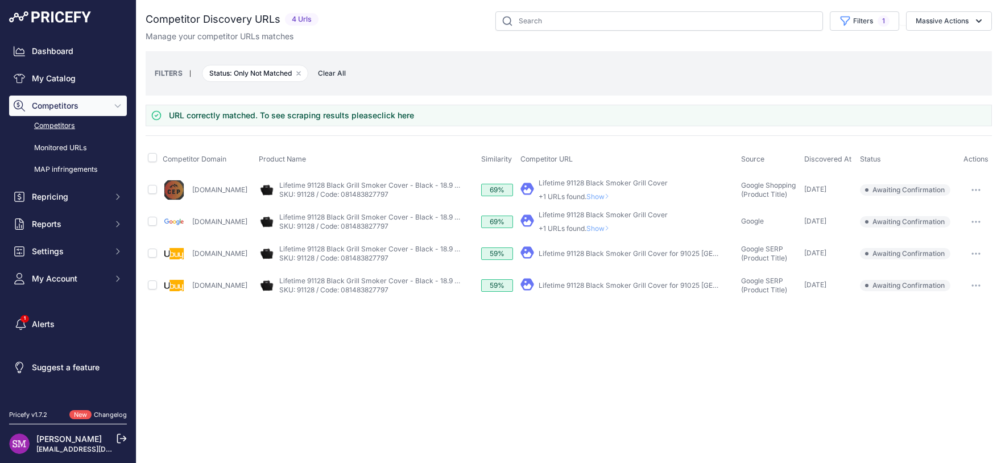
click at [613, 193] on span "Show" at bounding box center [599, 196] width 27 height 9
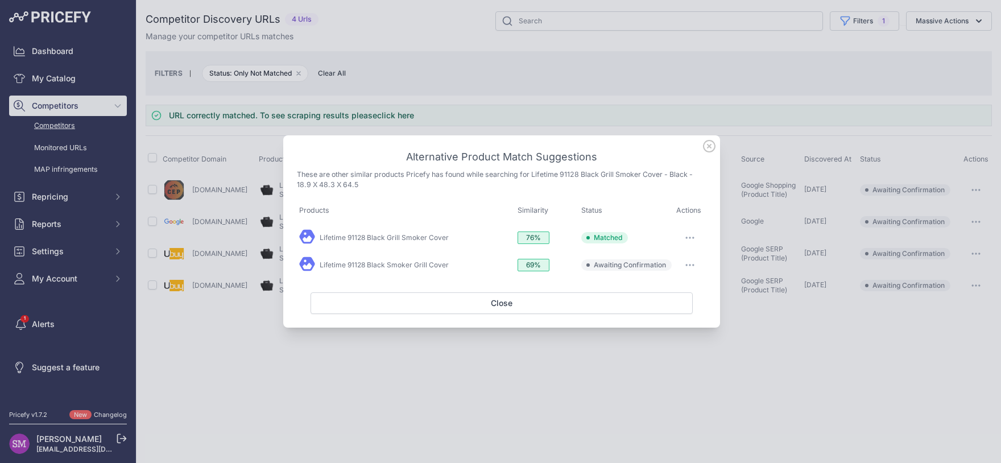
click at [696, 263] on button "button" at bounding box center [689, 265] width 23 height 16
click at [671, 312] on span "Exclude match" at bounding box center [664, 311] width 48 height 9
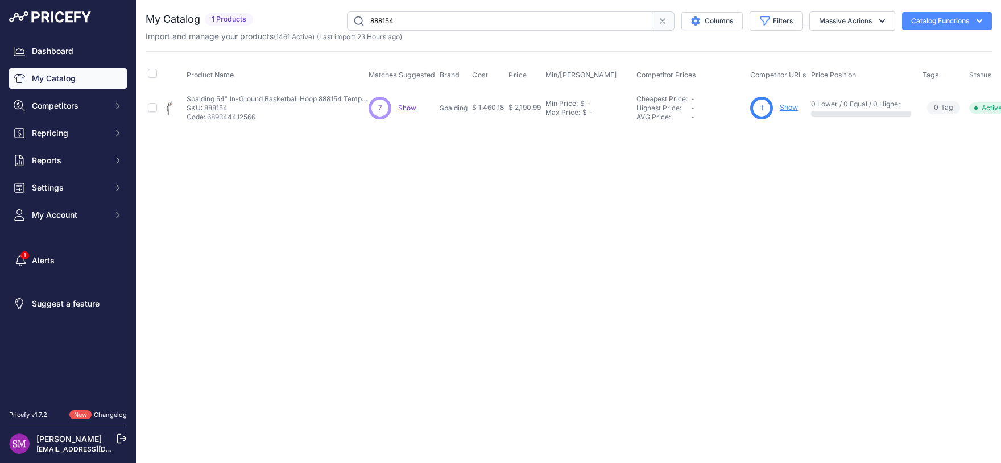
click at [411, 105] on span "Show" at bounding box center [407, 107] width 18 height 9
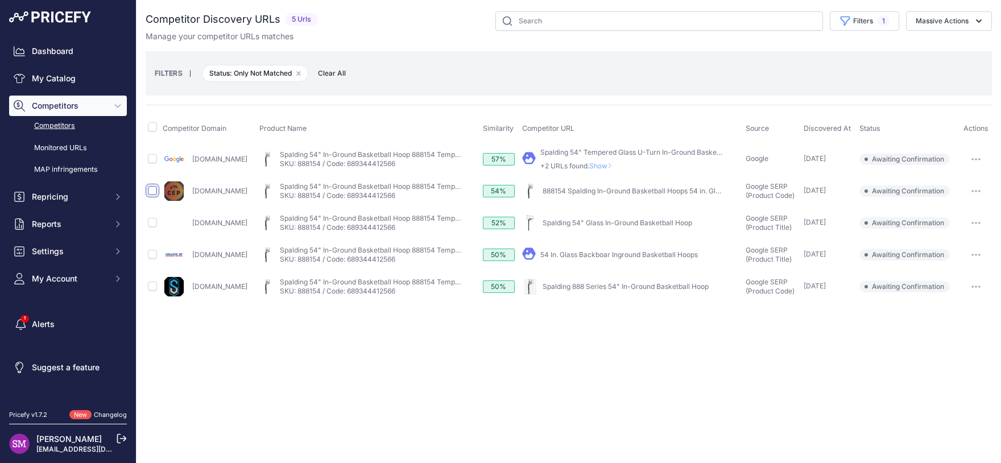
click at [151, 190] on input "checkbox" at bounding box center [152, 190] width 9 height 9
checkbox input "true"
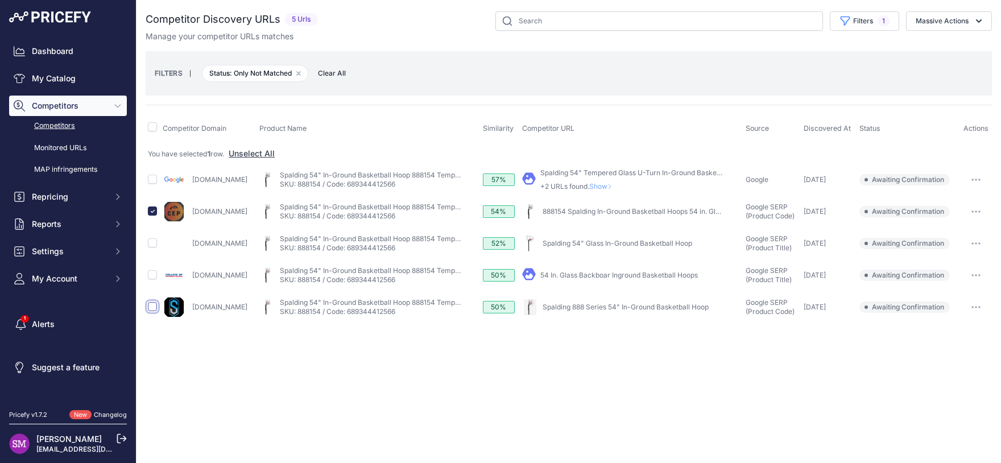
click at [154, 304] on input "checkbox" at bounding box center [152, 306] width 9 height 9
checkbox input "true"
click at [681, 307] on link "Spalding 888 Series 54" In-Ground Basketball Hoop" at bounding box center [625, 306] width 166 height 9
click at [940, 18] on button "Massive Actions" at bounding box center [949, 20] width 86 height 19
click at [932, 51] on span "Confirm Match" at bounding box center [937, 48] width 55 height 10
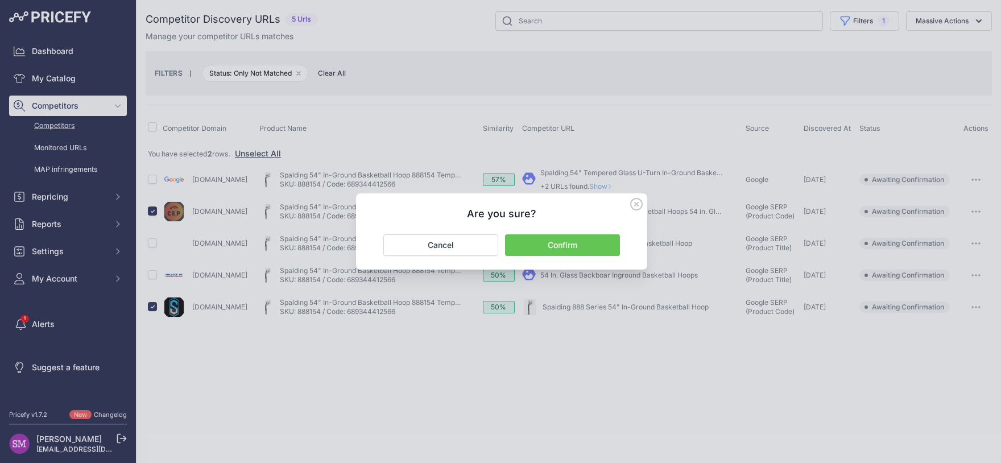
click at [566, 247] on button "Confirm" at bounding box center [562, 245] width 115 height 22
